Goal: Transaction & Acquisition: Book appointment/travel/reservation

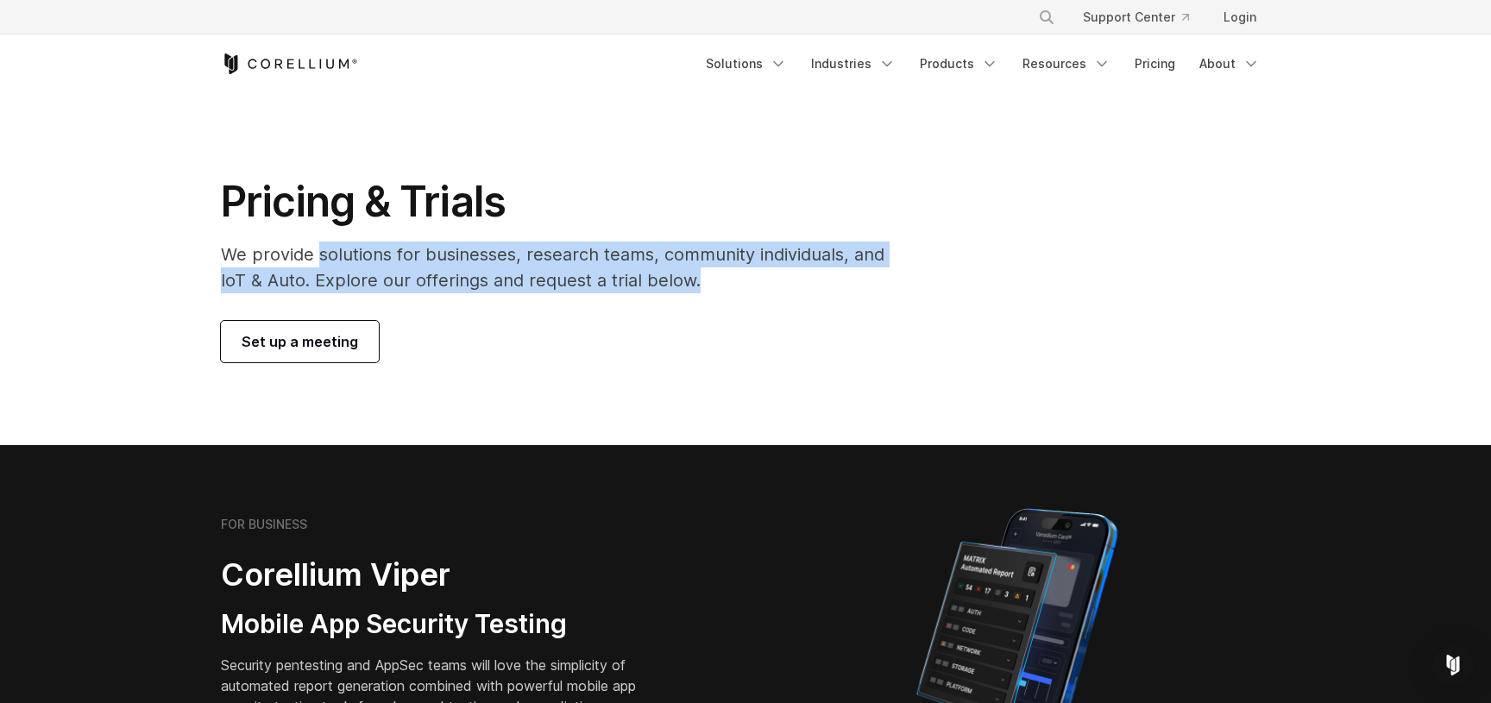
click at [872, 289] on p "We provide solutions for businesses, research teams, community individuals, and…" at bounding box center [565, 268] width 688 height 52
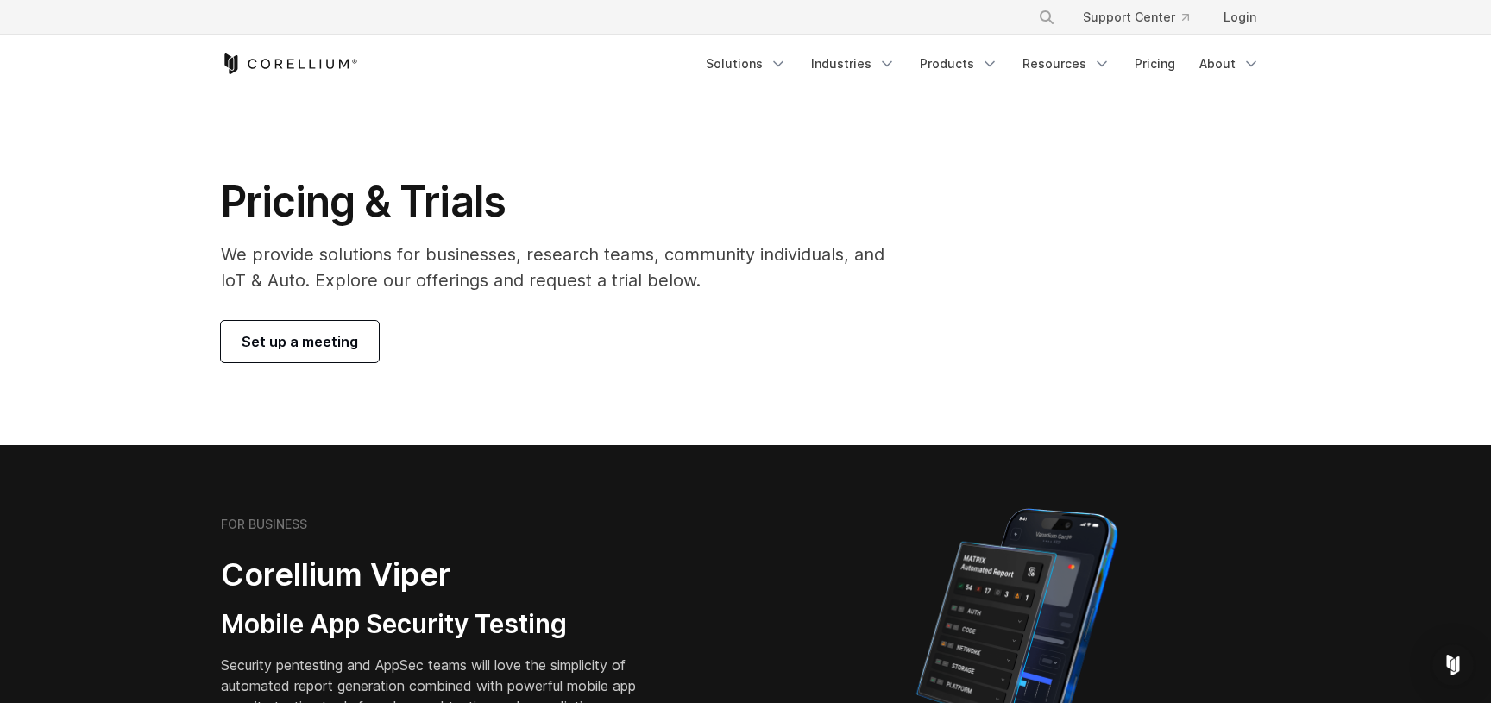
click at [492, 345] on div "Set up a meeting" at bounding box center [565, 341] width 688 height 41
click at [311, 340] on span "Set up a meeting" at bounding box center [300, 341] width 116 height 21
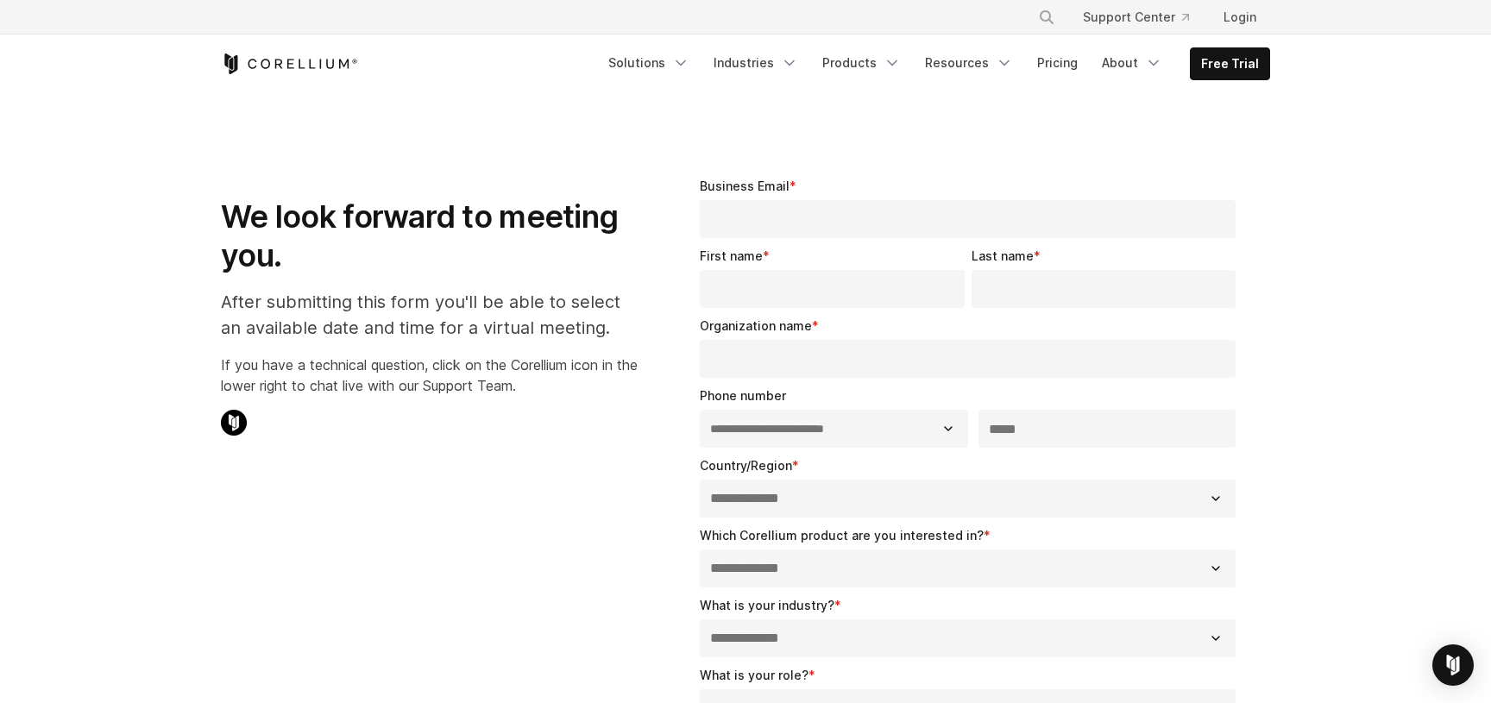
select select "**"
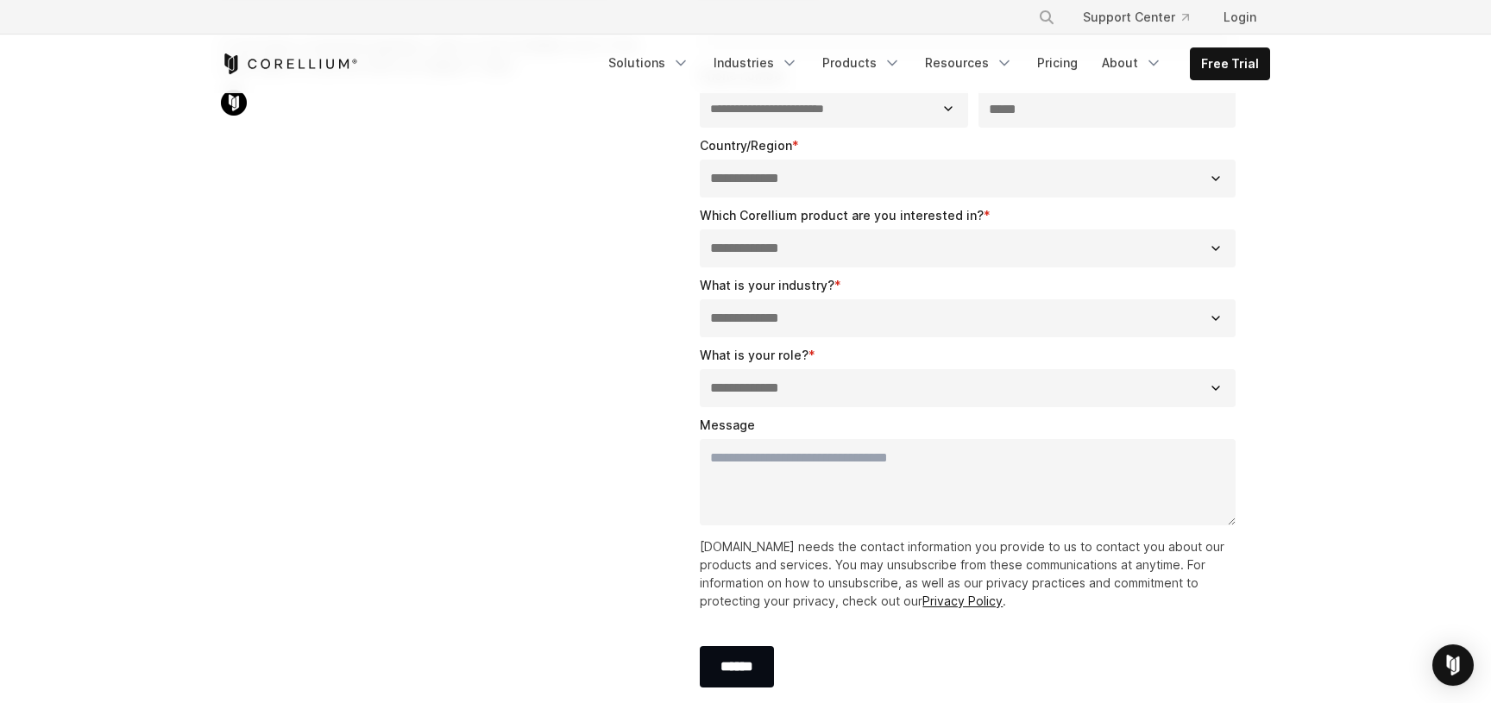
scroll to position [321, 0]
click at [1365, 290] on section "**********" at bounding box center [745, 280] width 1491 height 1015
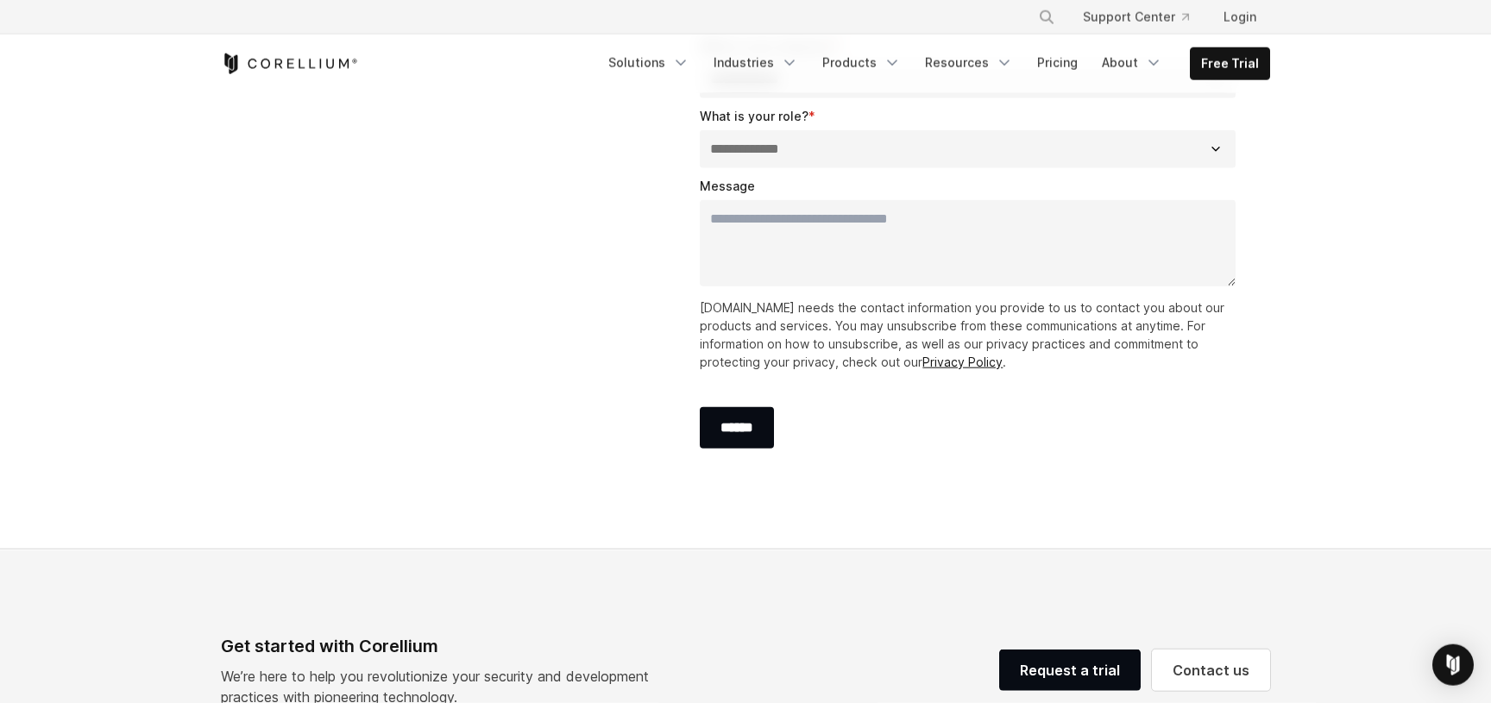
scroll to position [0, 0]
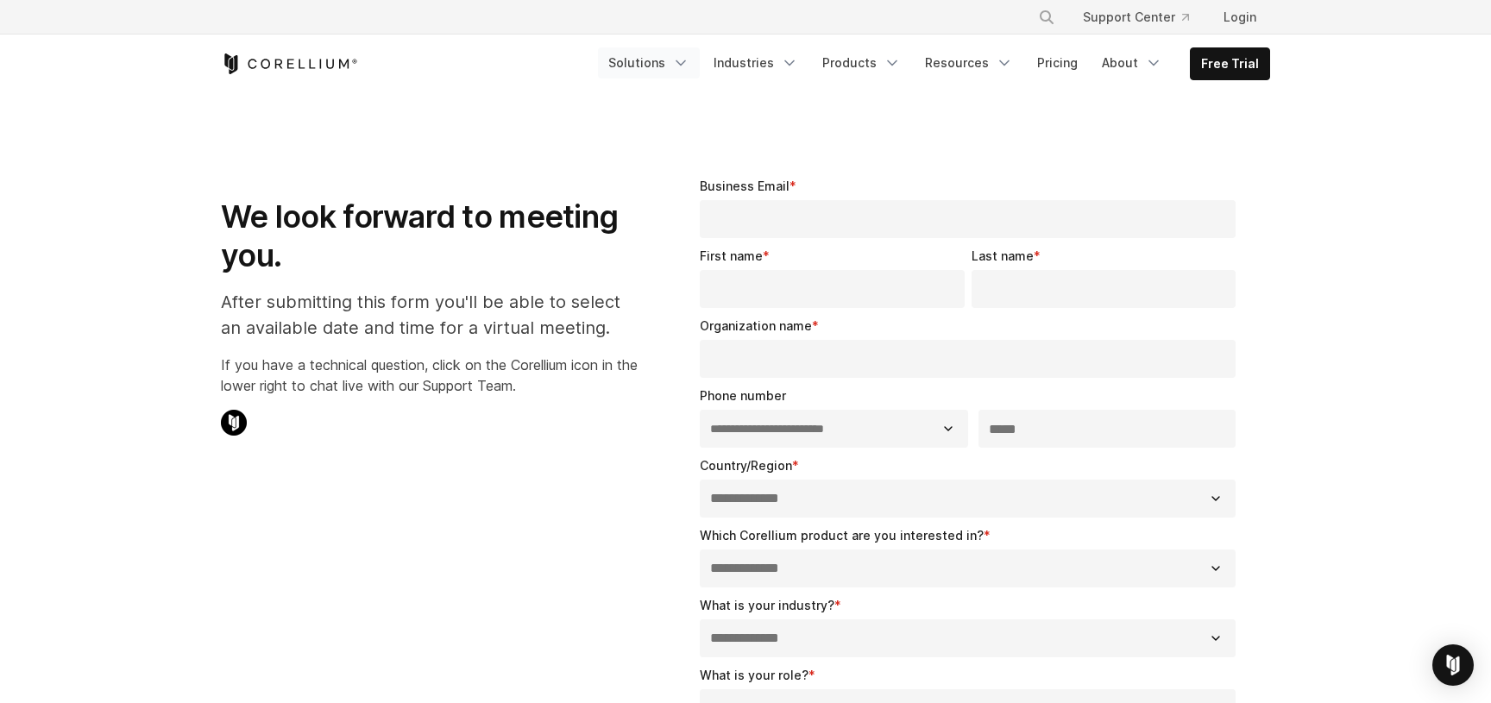
click at [652, 62] on link "Solutions" at bounding box center [649, 62] width 102 height 31
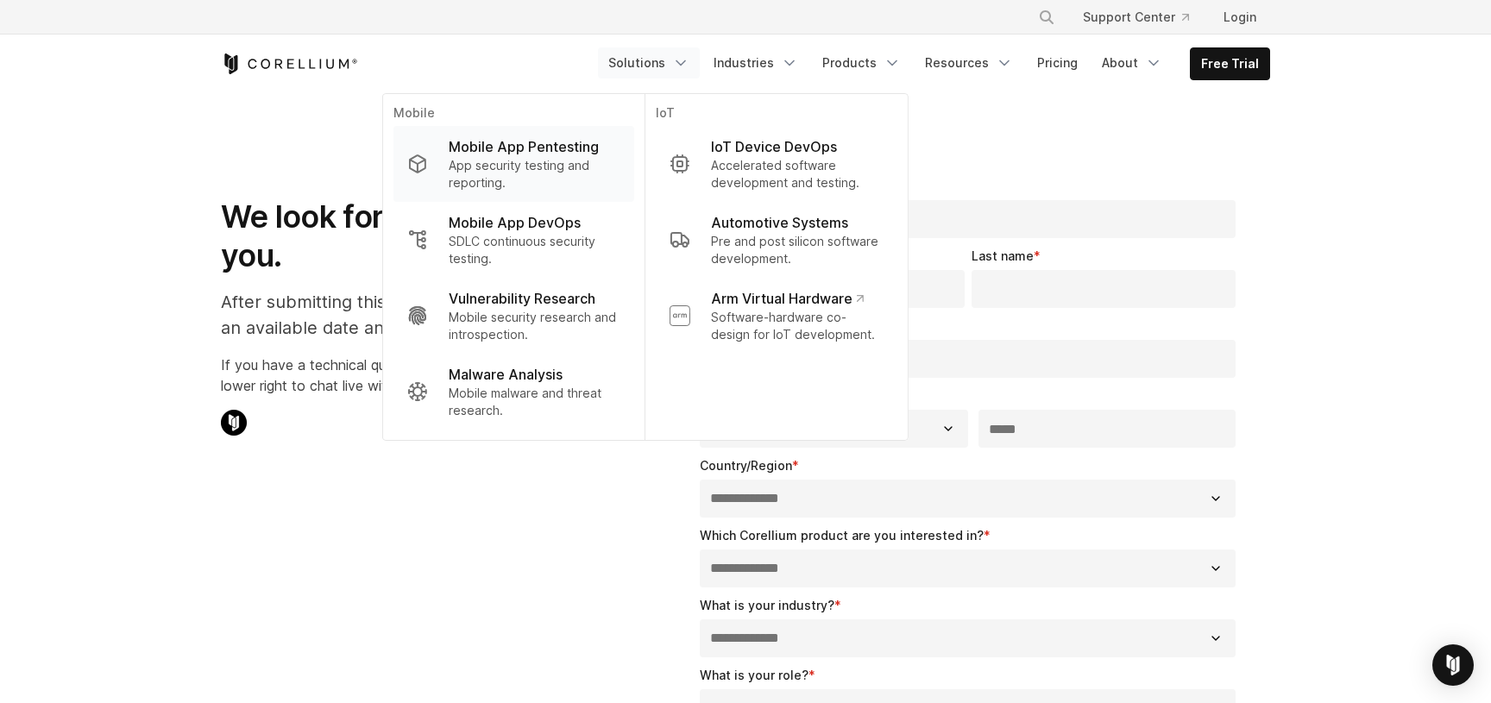
click at [557, 185] on p "App security testing and reporting." at bounding box center [535, 174] width 172 height 35
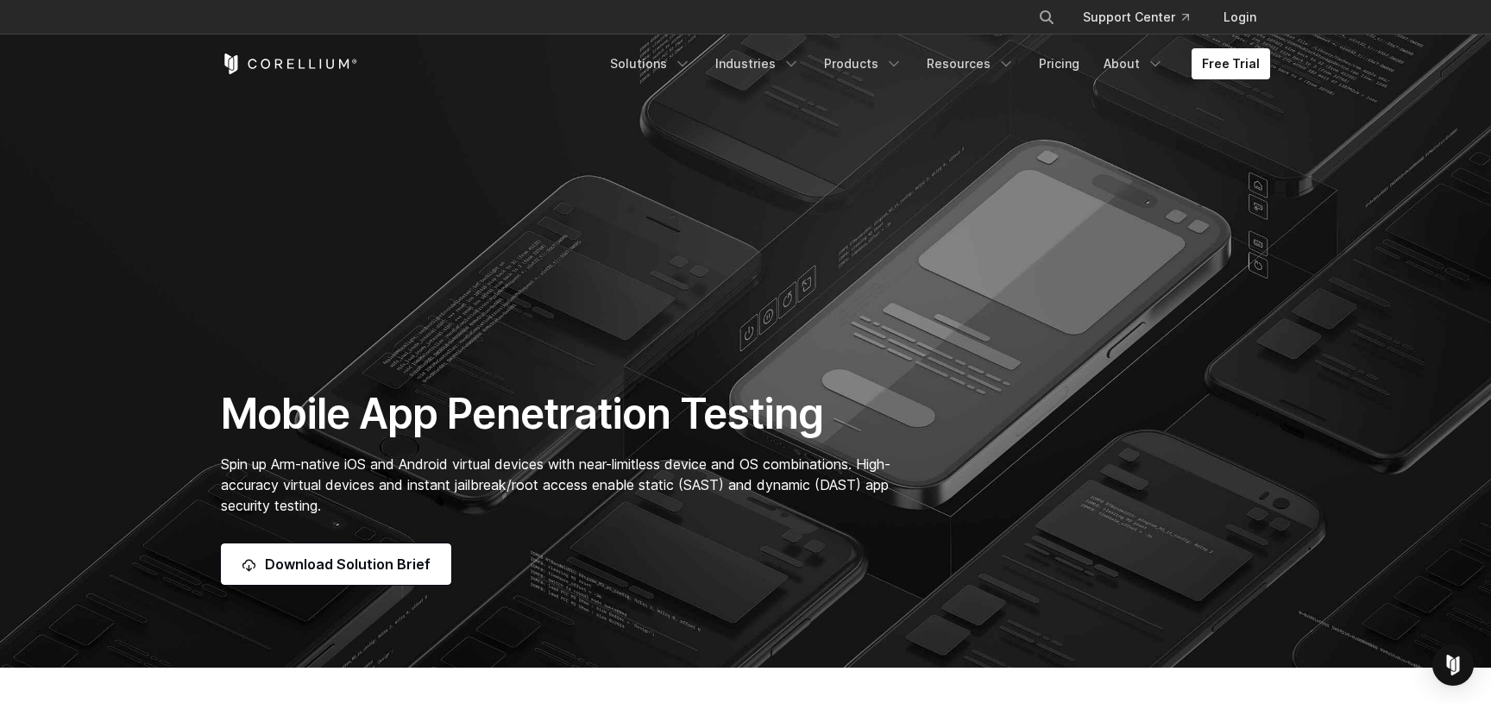
scroll to position [181, 0]
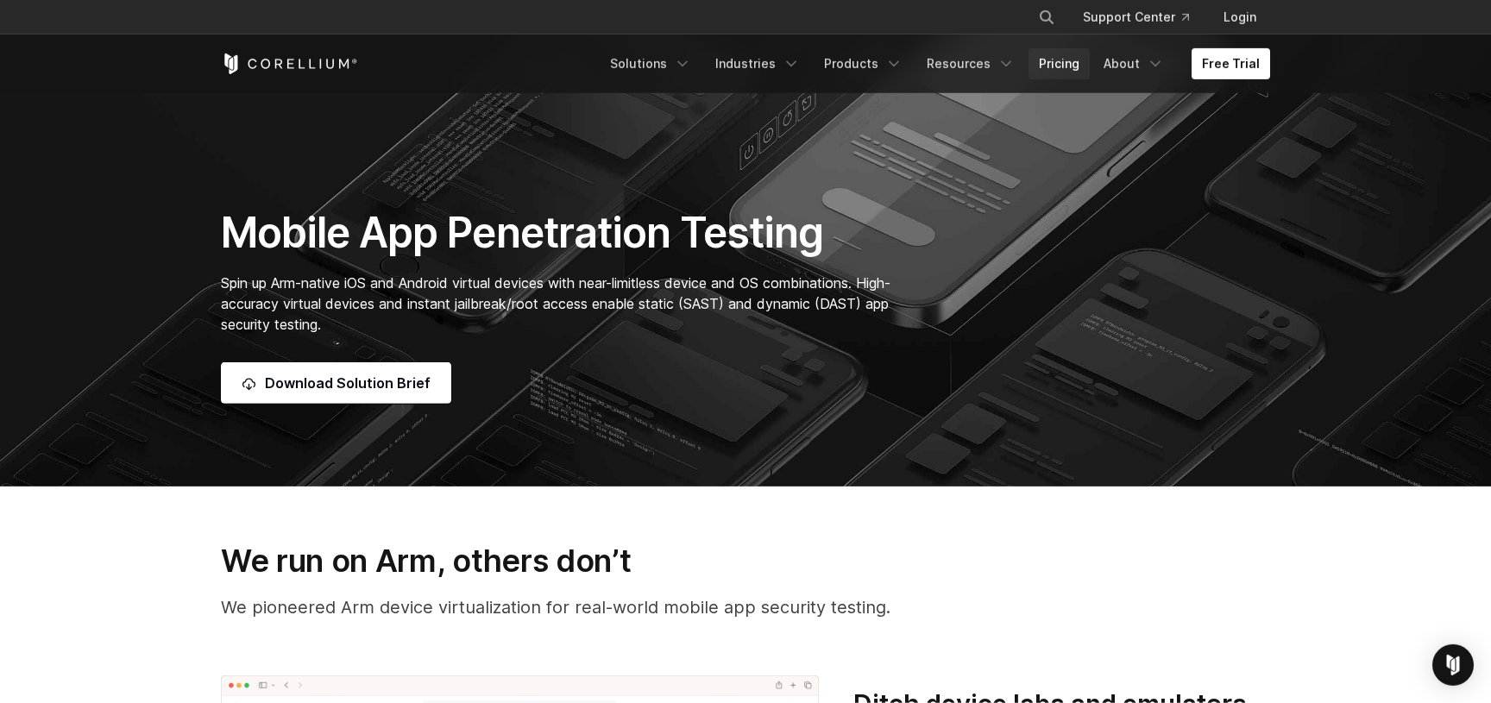
click at [1059, 60] on link "Pricing" at bounding box center [1058, 63] width 61 height 31
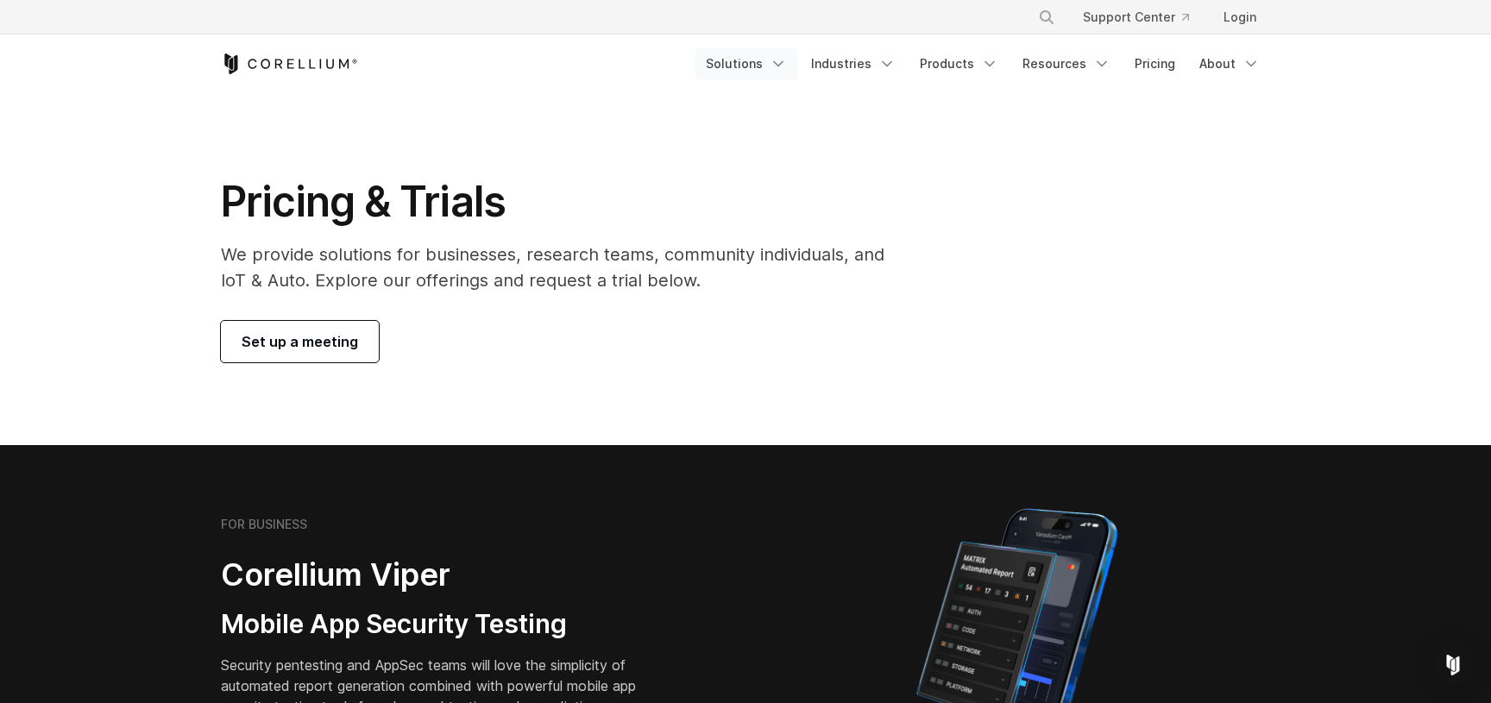
click at [783, 63] on polyline "Navigation Menu" at bounding box center [778, 64] width 9 height 4
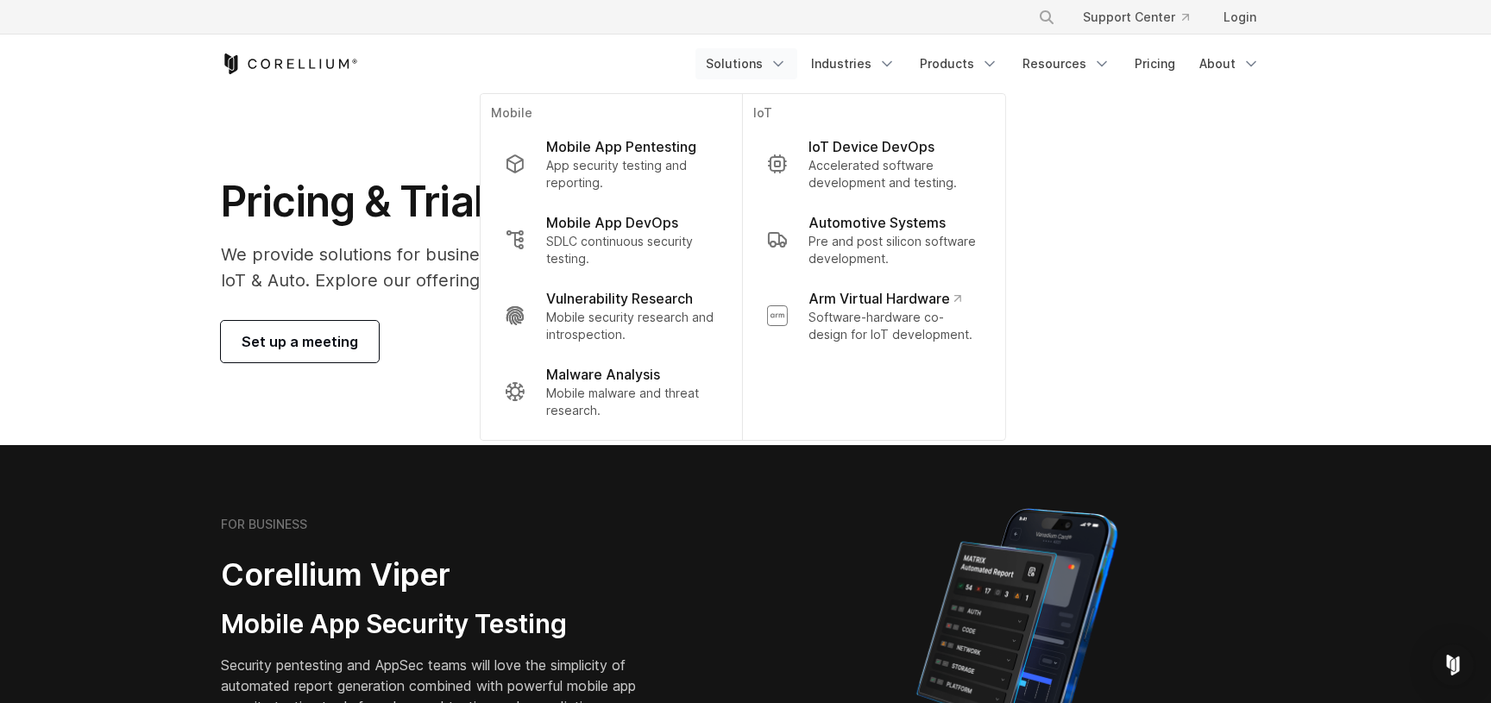
click at [1089, 192] on div "Pricing & Trials We provide solutions for businesses, research teams, community…" at bounding box center [746, 269] width 1084 height 186
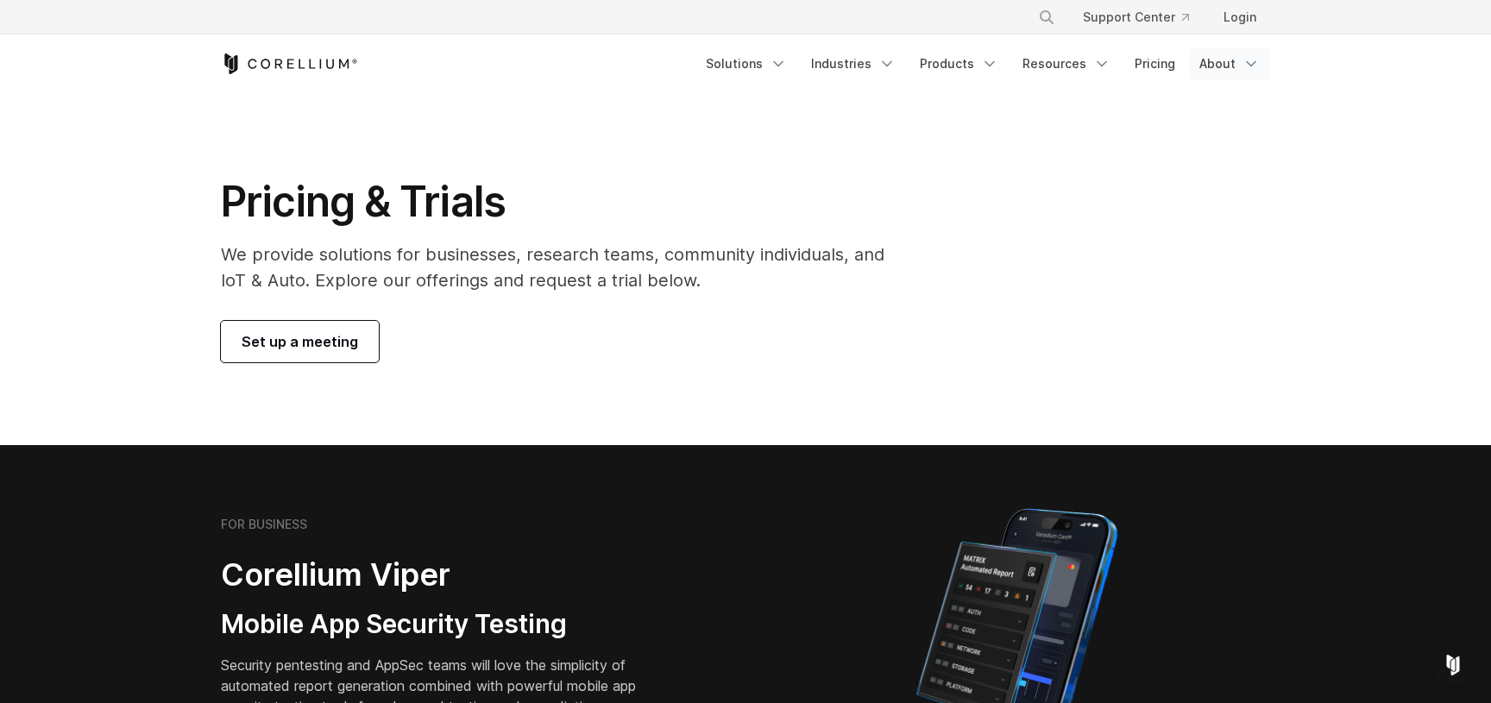
click at [1255, 64] on polyline "Navigation Menu" at bounding box center [1251, 64] width 9 height 4
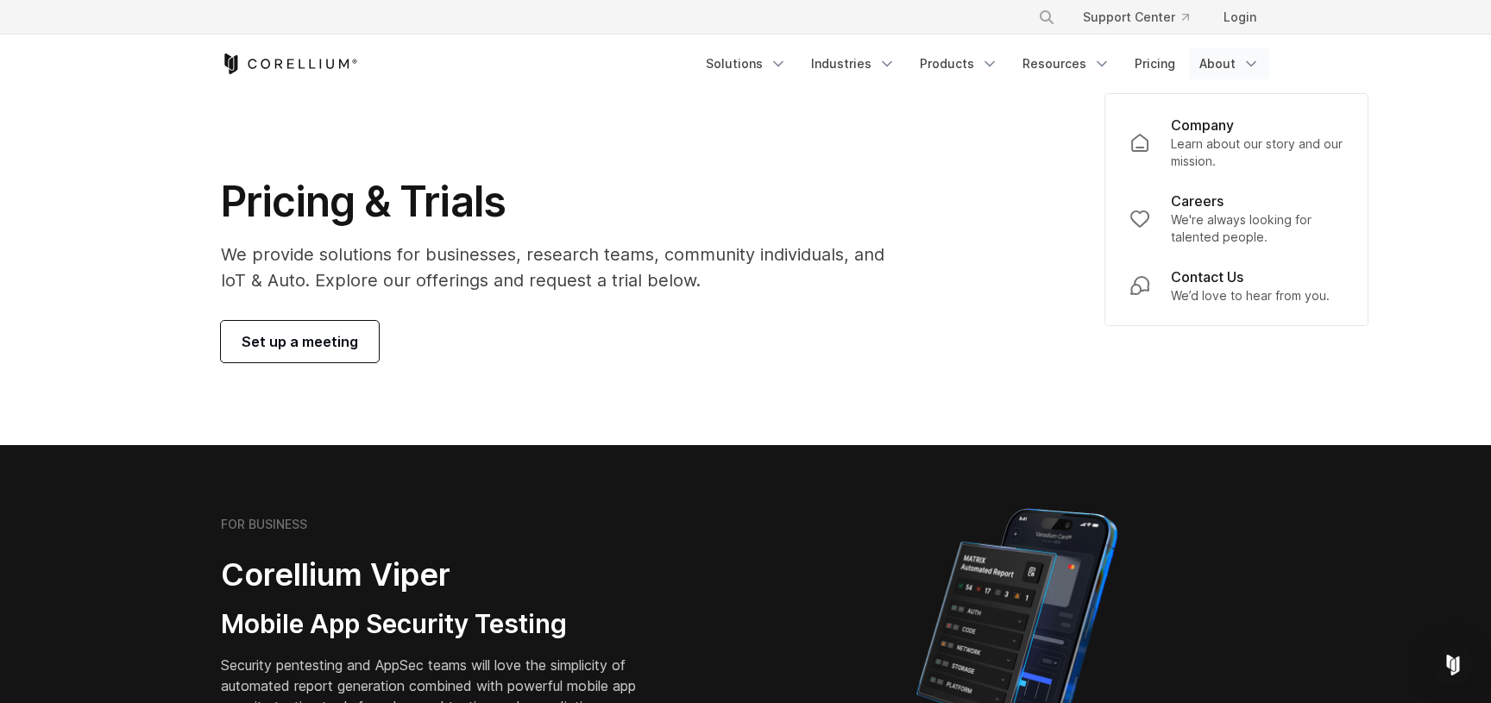
click at [1458, 230] on section "Pricing & Trials We provide solutions for businesses, research teams, community…" at bounding box center [745, 269] width 1491 height 352
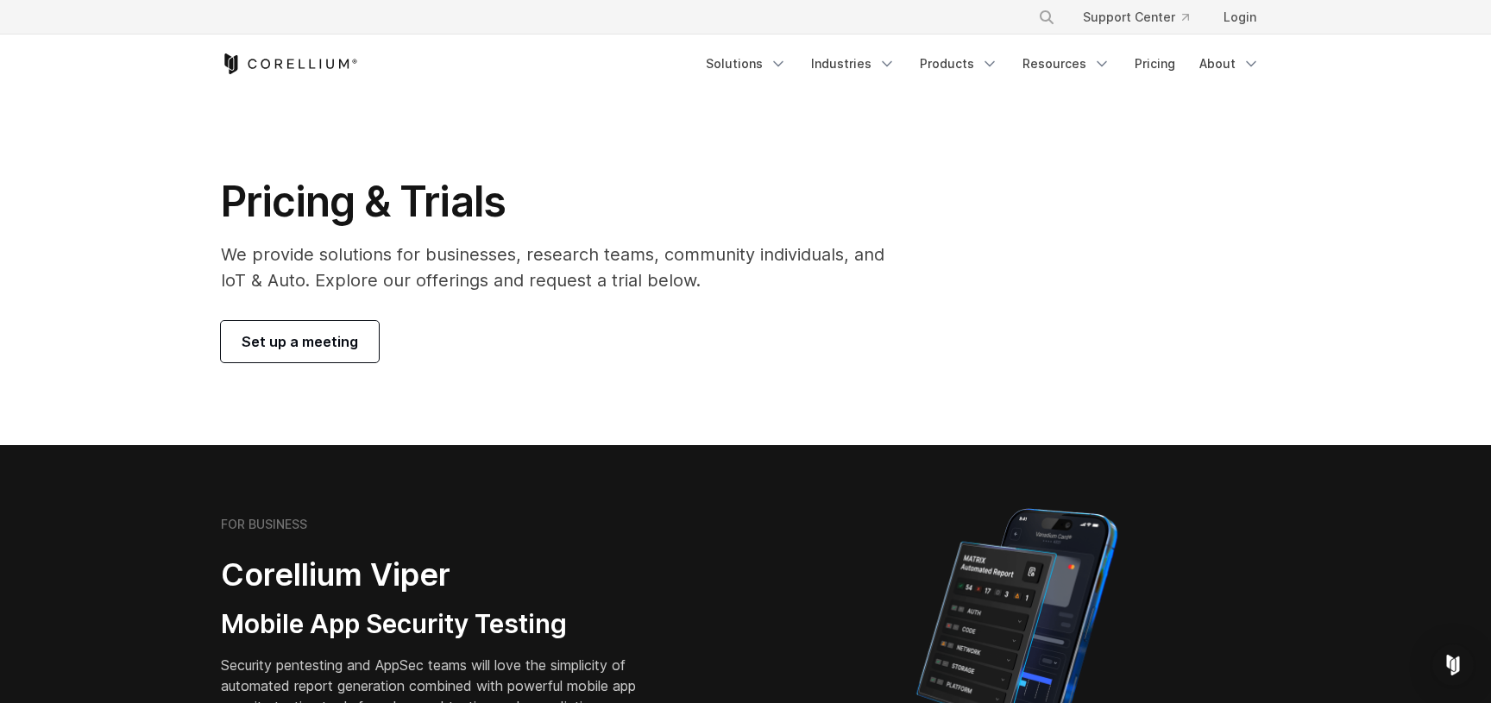
click at [727, 225] on h1 "Pricing & Trials" at bounding box center [565, 202] width 688 height 52
